Goal: Task Accomplishment & Management: Use online tool/utility

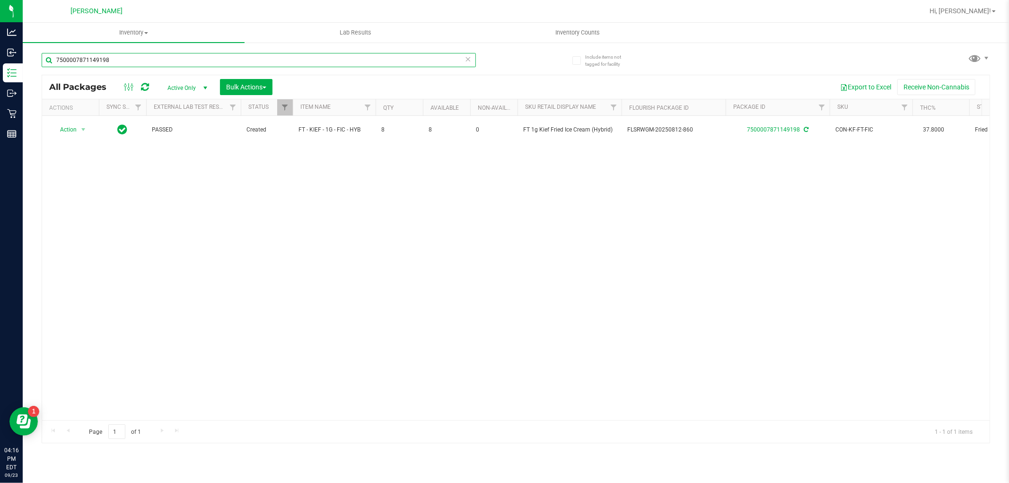
click at [178, 60] on input "7500007871149198" at bounding box center [259, 60] width 434 height 14
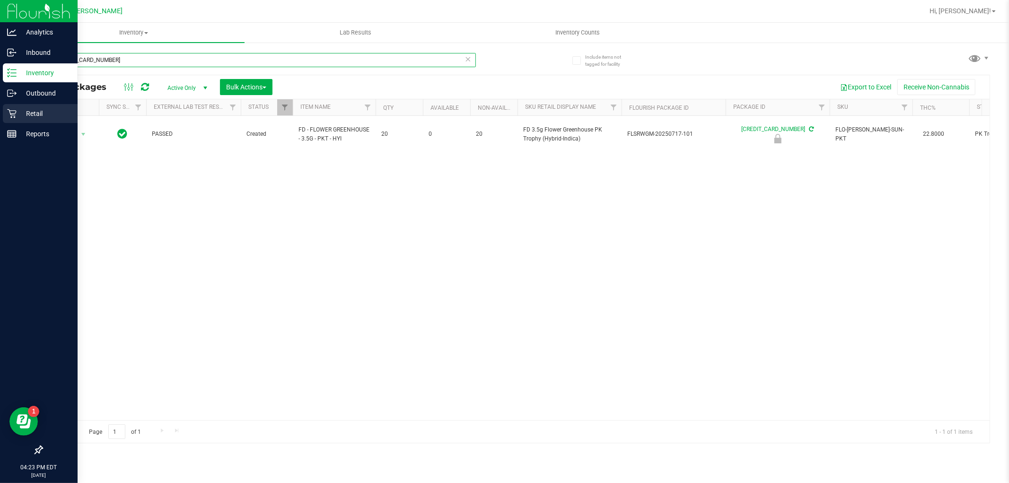
type input "[CREDIT_CARD_NUMBER]"
click at [18, 114] on p "Retail" at bounding box center [45, 113] width 57 height 11
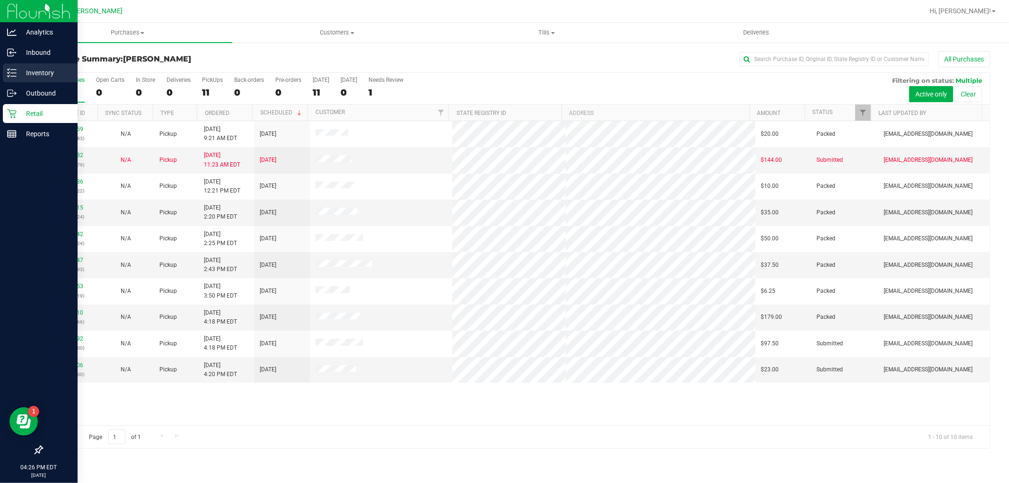
click at [30, 64] on div "Inventory" at bounding box center [40, 72] width 75 height 19
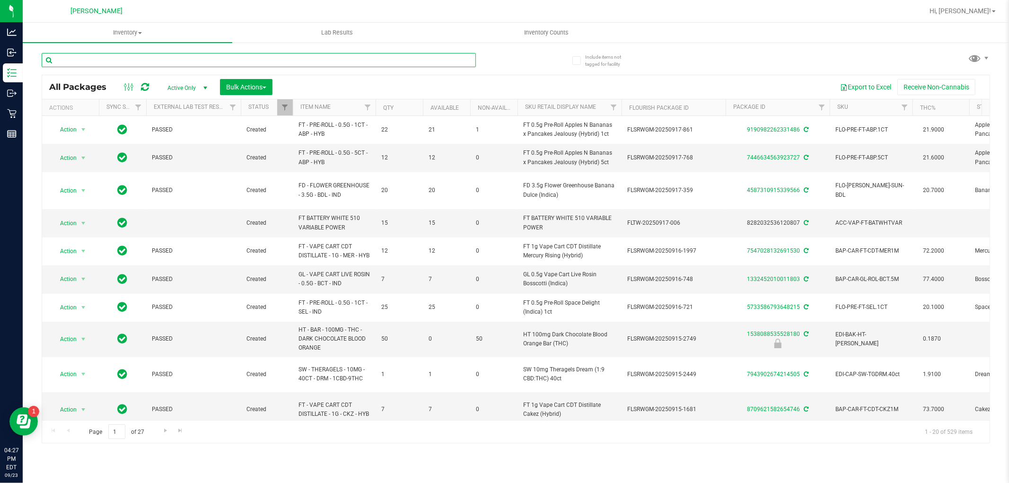
click at [129, 54] on input "text" at bounding box center [259, 60] width 434 height 14
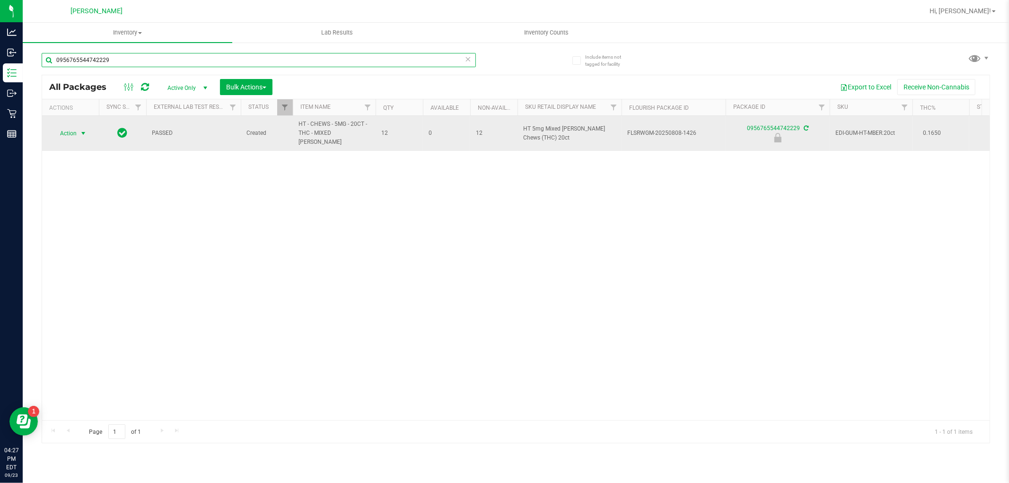
type input "0956765544742229"
click at [68, 131] on span "Action" at bounding box center [65, 133] width 26 height 13
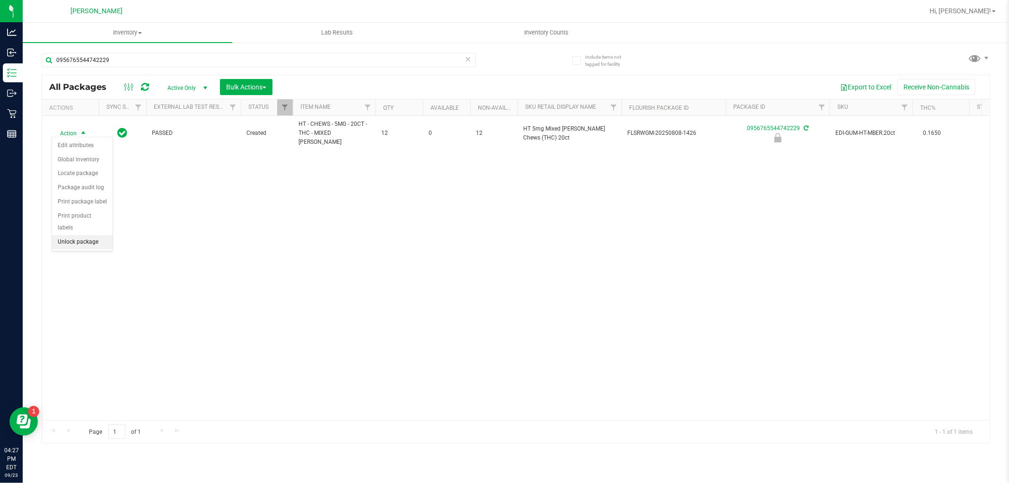
click at [79, 240] on li "Unlock package" at bounding box center [82, 242] width 61 height 14
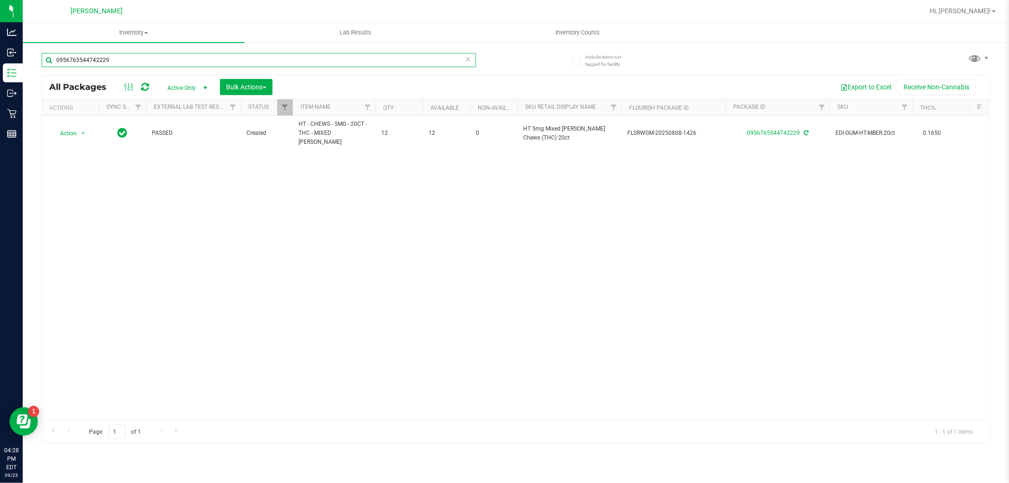
click at [132, 55] on input "0956765544742229" at bounding box center [259, 60] width 434 height 14
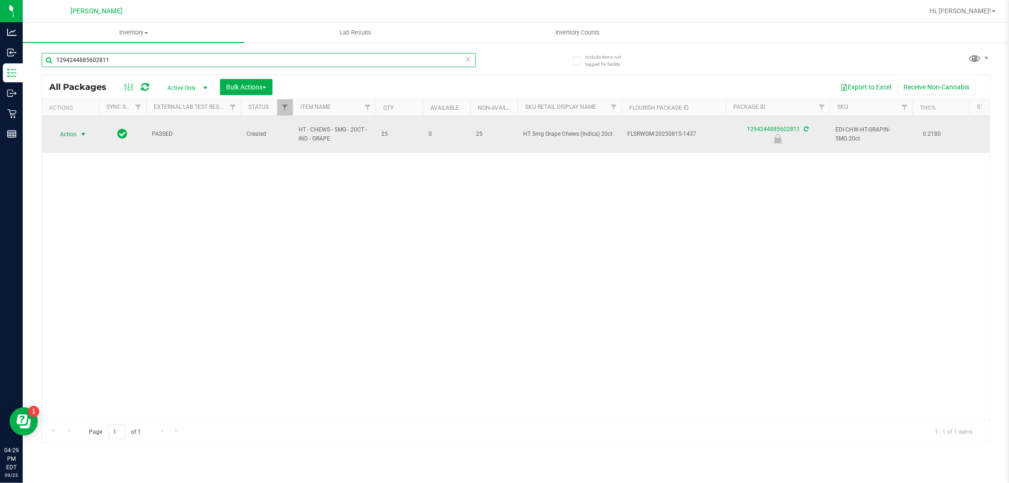
type input "1294244885602811"
click at [79, 140] on span "select" at bounding box center [84, 134] width 12 height 13
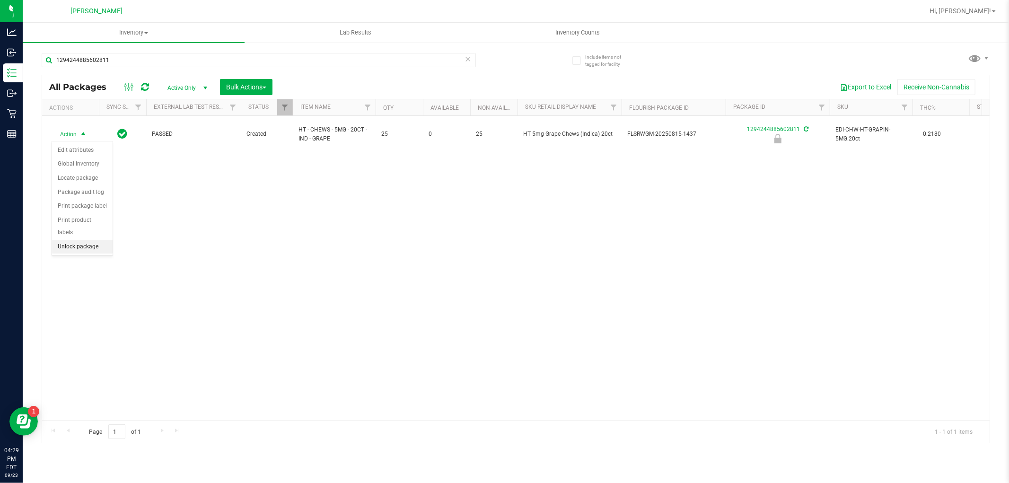
click at [92, 247] on li "Unlock package" at bounding box center [82, 247] width 61 height 14
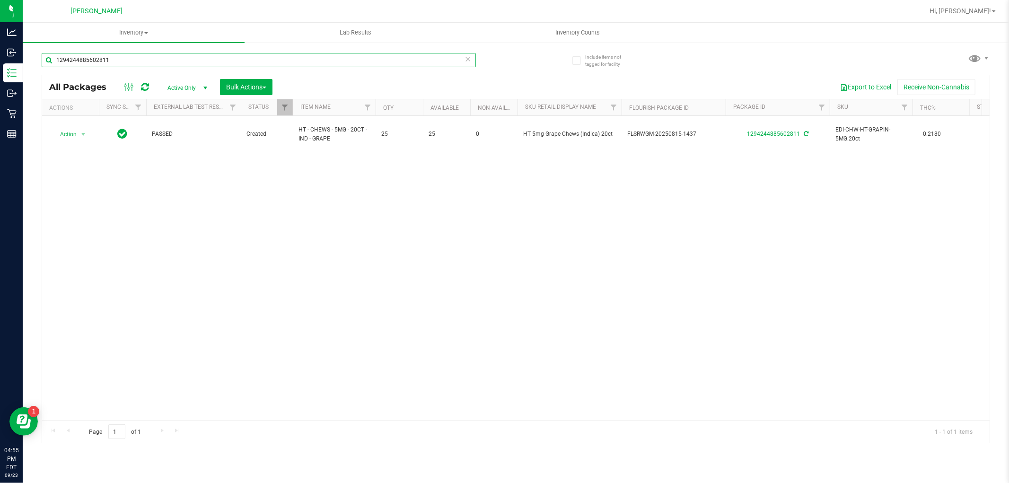
click at [216, 64] on input "1294244885602811" at bounding box center [259, 60] width 434 height 14
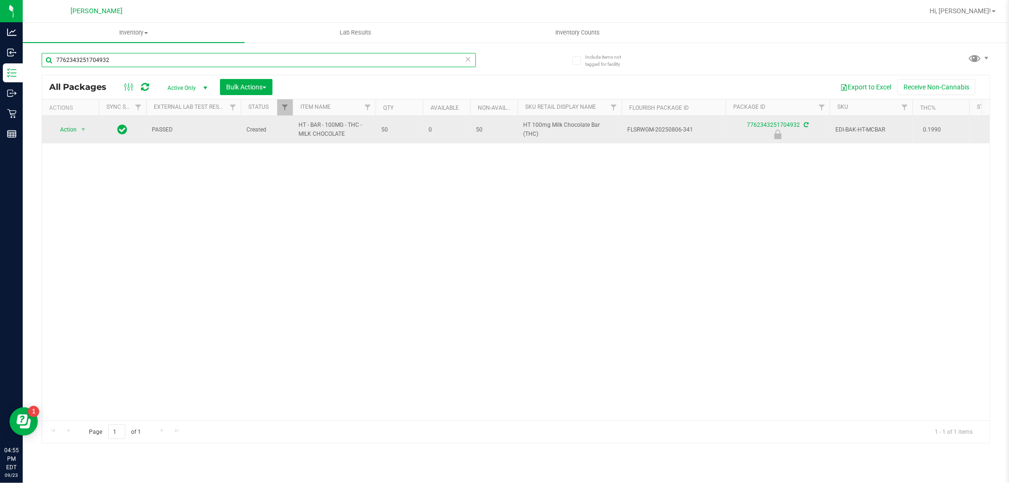
type input "7762343251704932"
click at [76, 131] on span "Action" at bounding box center [65, 129] width 26 height 13
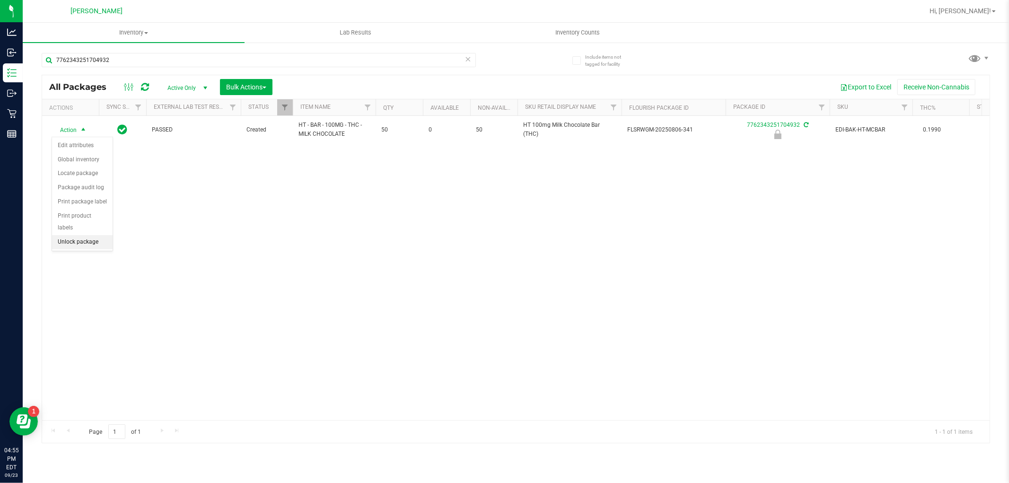
click at [86, 239] on li "Unlock package" at bounding box center [82, 242] width 61 height 14
